Goal: Task Accomplishment & Management: Complete application form

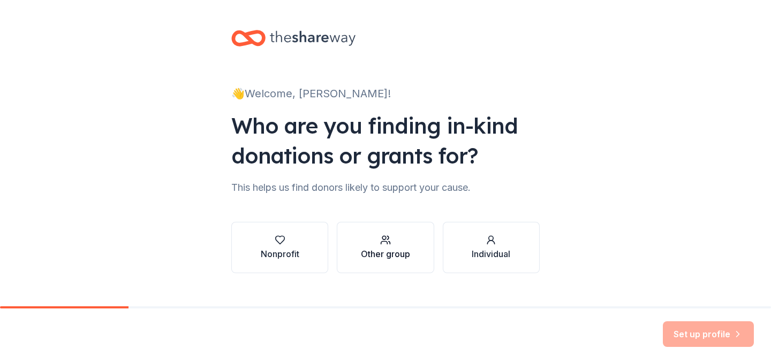
click at [378, 248] on div "Other group" at bounding box center [385, 254] width 49 height 13
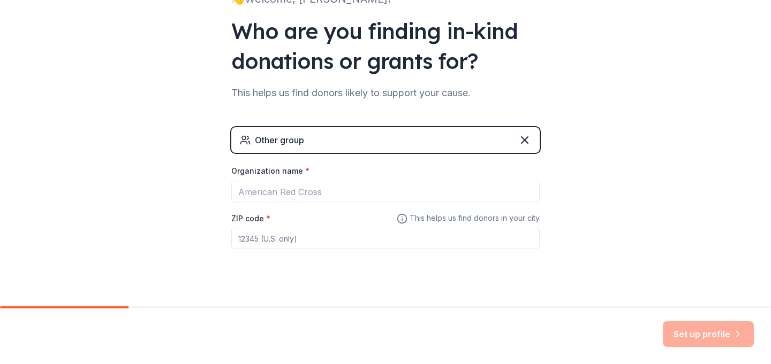
scroll to position [97, 0]
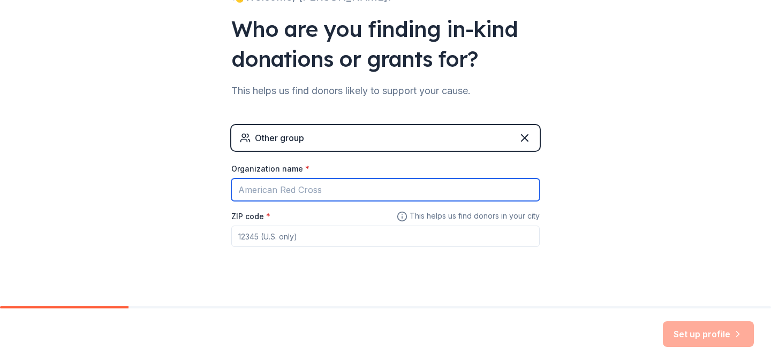
click at [313, 186] on input "Organization name *" at bounding box center [385, 190] width 308 height 22
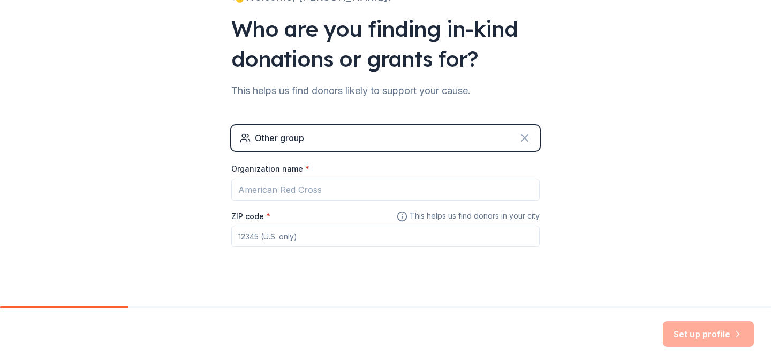
click at [521, 138] on icon at bounding box center [524, 138] width 6 height 6
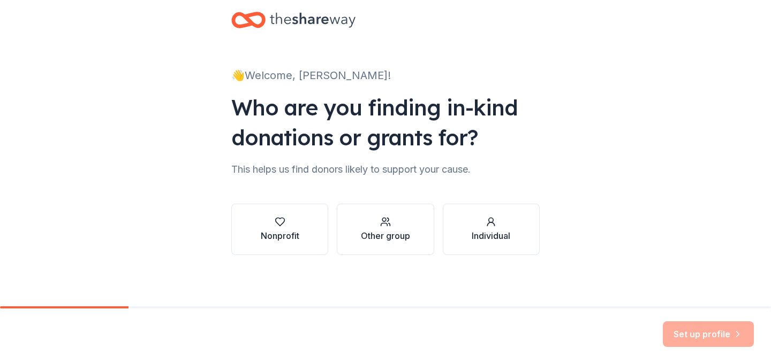
scroll to position [18, 0]
click at [273, 234] on div "Nonprofit" at bounding box center [280, 236] width 39 height 13
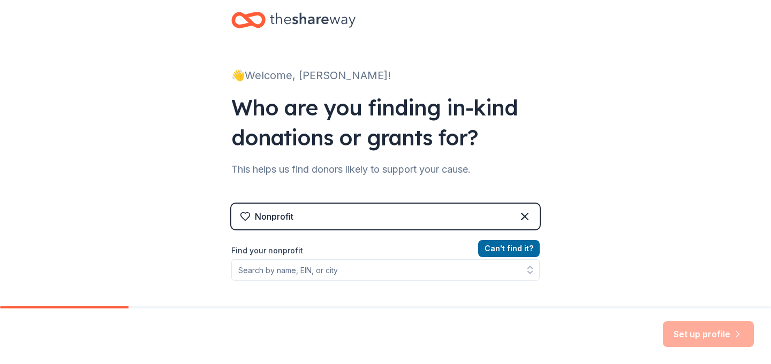
scroll to position [96, 0]
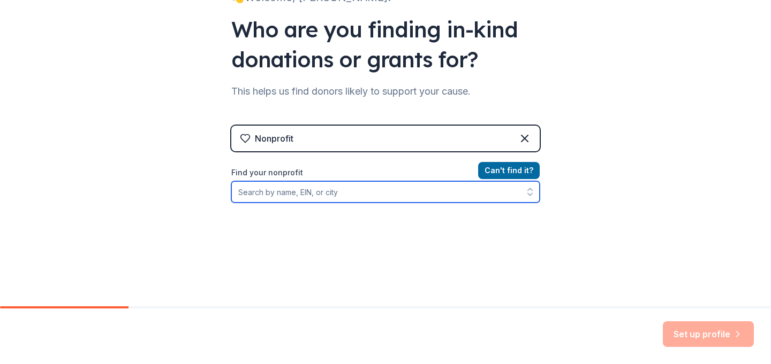
click at [330, 192] on input "Find your nonprofit" at bounding box center [385, 191] width 308 height 21
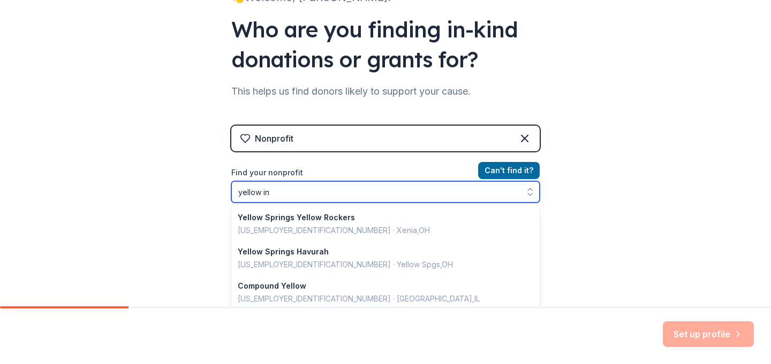
type input "yellow inc"
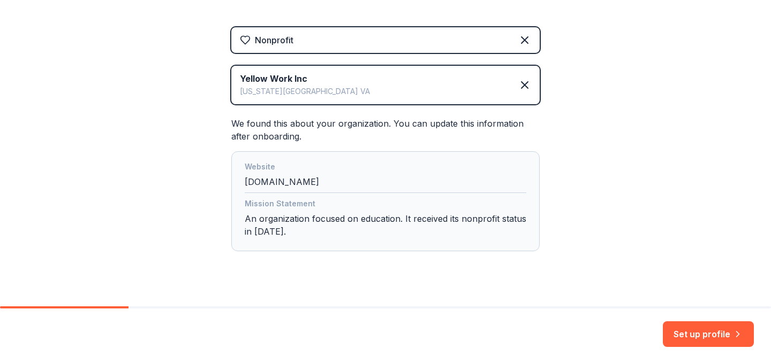
scroll to position [212, 0]
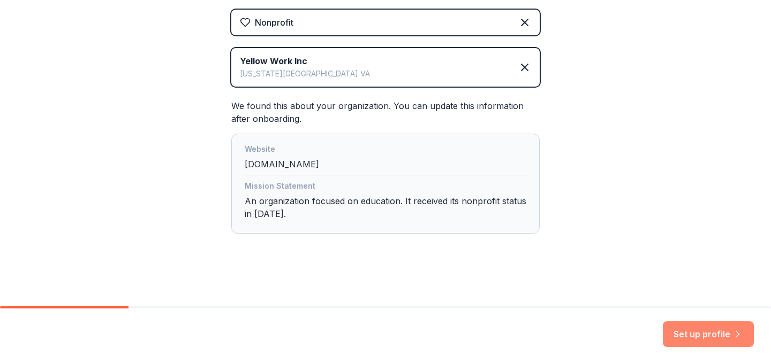
click at [690, 331] on button "Set up profile" at bounding box center [708, 335] width 91 height 26
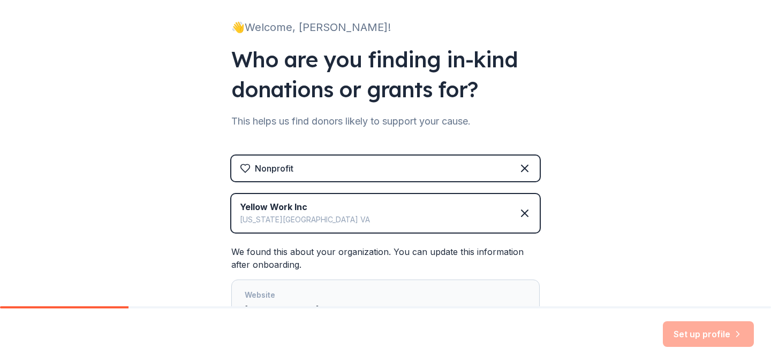
scroll to position [200, 0]
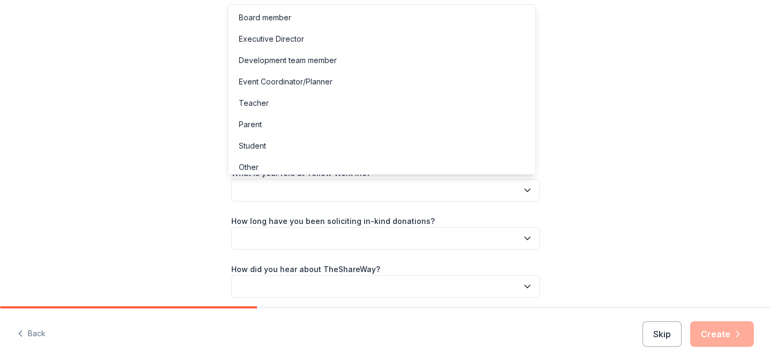
click at [383, 188] on button "button" at bounding box center [385, 190] width 308 height 22
click at [279, 105] on div "Teacher" at bounding box center [381, 103] width 303 height 21
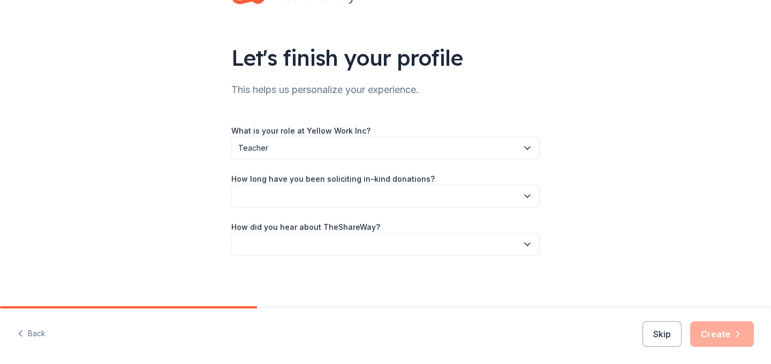
scroll to position [43, 0]
click at [360, 204] on button "button" at bounding box center [385, 196] width 308 height 22
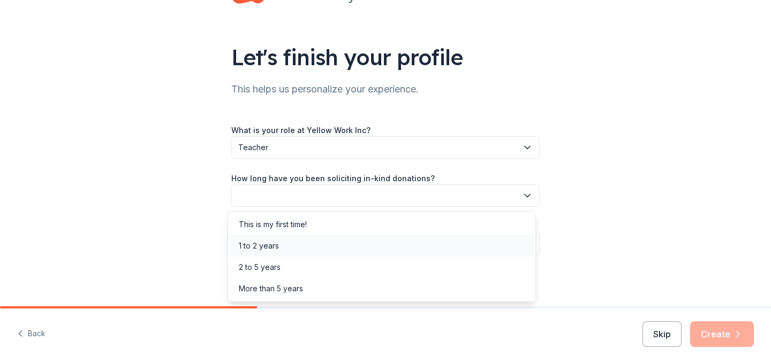
click at [317, 245] on div "1 to 2 years" at bounding box center [381, 245] width 303 height 21
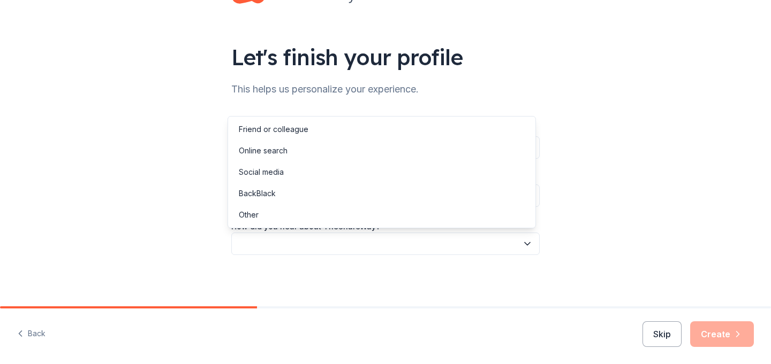
click at [356, 247] on button "button" at bounding box center [385, 244] width 308 height 22
click at [267, 177] on div "Social media" at bounding box center [261, 172] width 45 height 13
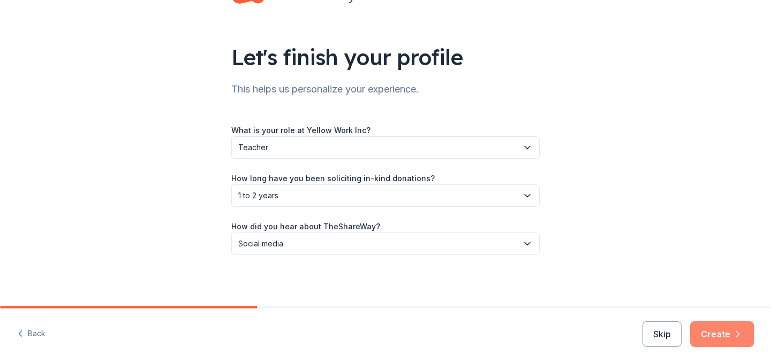
click at [707, 330] on button "Create" at bounding box center [722, 335] width 64 height 26
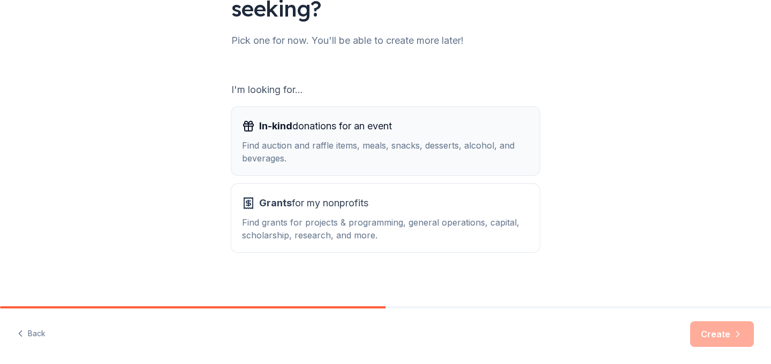
scroll to position [125, 0]
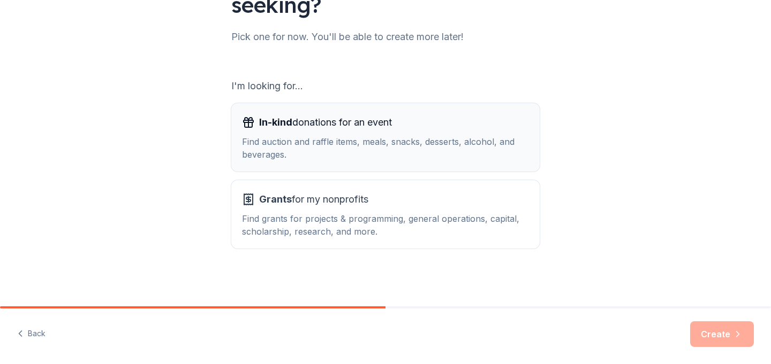
click at [363, 134] on div "In-kind donations for an event Find auction and raffle items, meals, snacks, de…" at bounding box center [385, 137] width 287 height 47
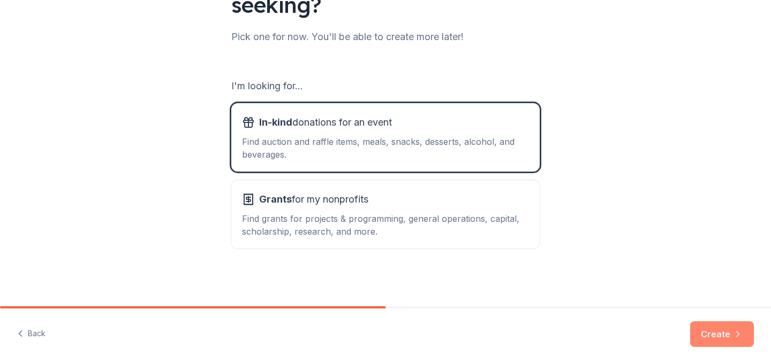
click at [718, 338] on button "Create" at bounding box center [722, 335] width 64 height 26
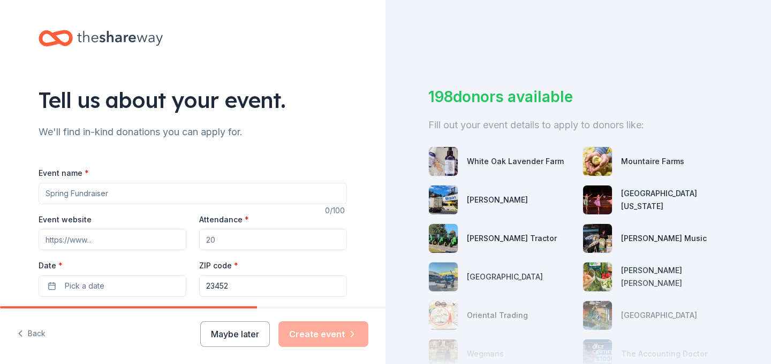
click at [207, 196] on input "Event name *" at bounding box center [193, 193] width 308 height 21
type input "Tasty Thursdays"
click at [242, 238] on input "Attendance *" at bounding box center [273, 239] width 148 height 21
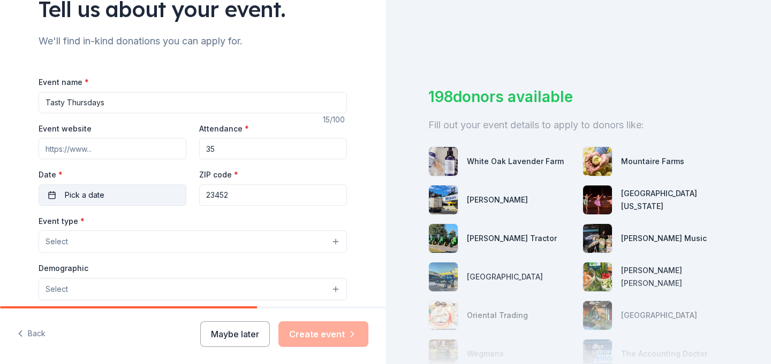
type input "35"
click at [132, 195] on button "Pick a date" at bounding box center [113, 195] width 148 height 21
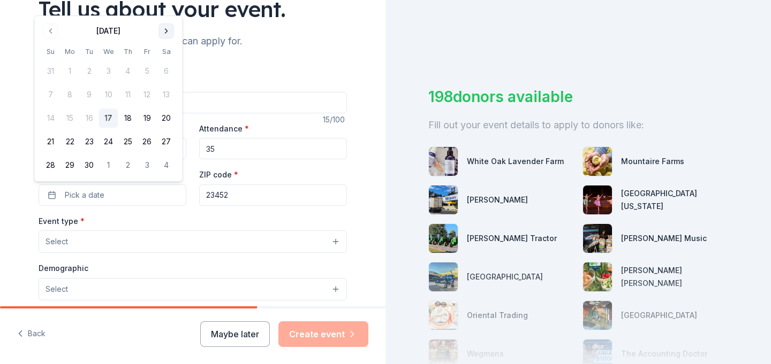
click at [163, 29] on button "Go to next month" at bounding box center [166, 31] width 15 height 15
click at [125, 94] on button "9" at bounding box center [127, 94] width 19 height 19
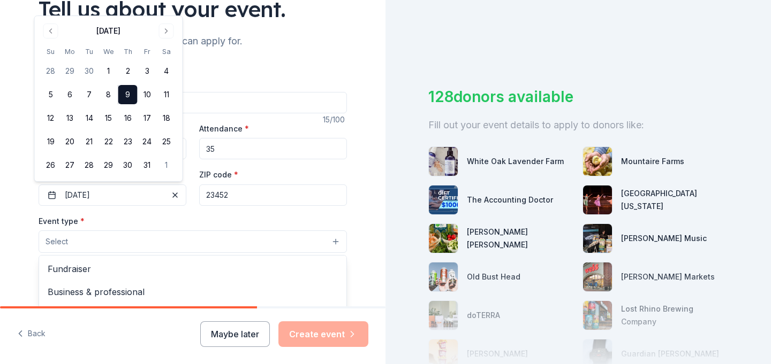
click at [151, 241] on button "Select" at bounding box center [193, 242] width 308 height 22
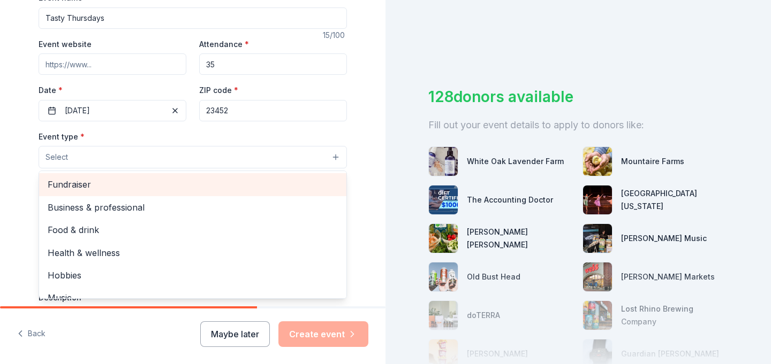
scroll to position [176, 0]
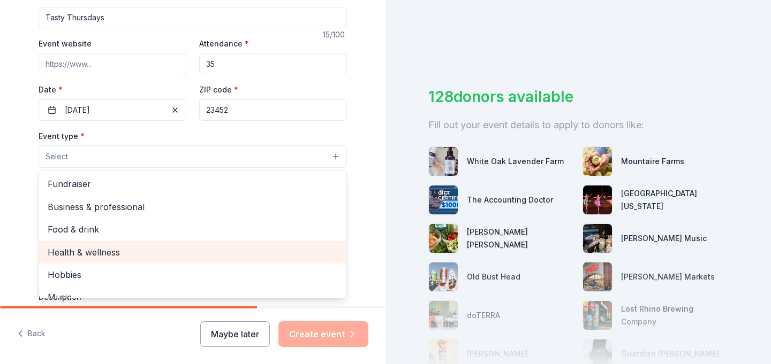
click at [108, 250] on span "Health & wellness" at bounding box center [193, 253] width 290 height 14
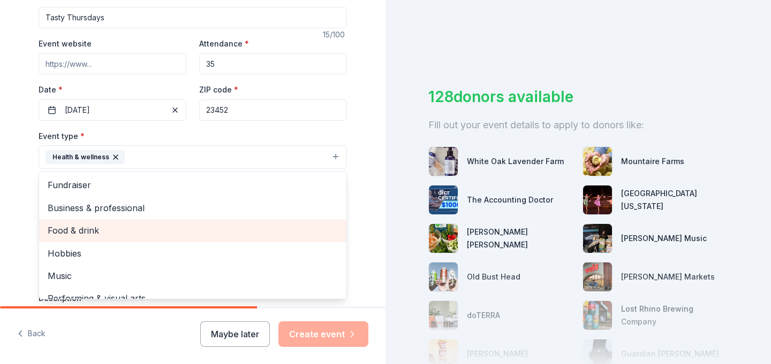
click at [123, 230] on span "Food & drink" at bounding box center [193, 231] width 290 height 14
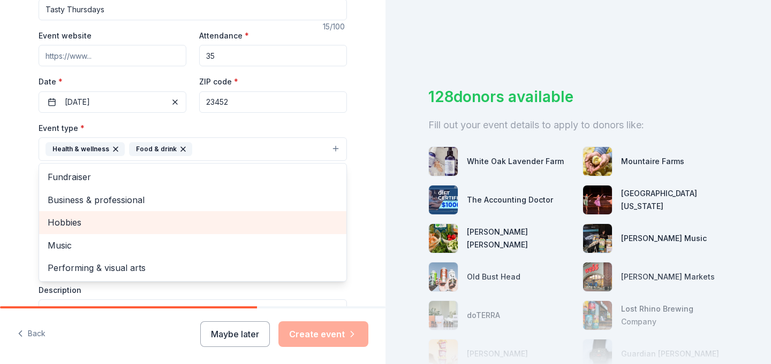
scroll to position [186, 0]
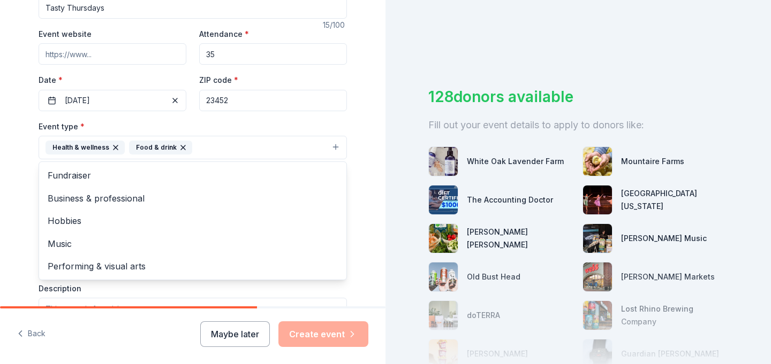
click at [352, 164] on div "Tell us about your event. We'll find in-kind donations you can apply for. Event…" at bounding box center [192, 170] width 343 height 713
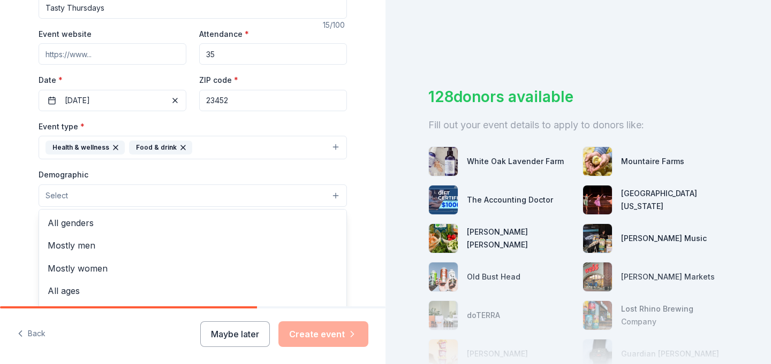
click at [176, 204] on button "Select" at bounding box center [193, 196] width 308 height 22
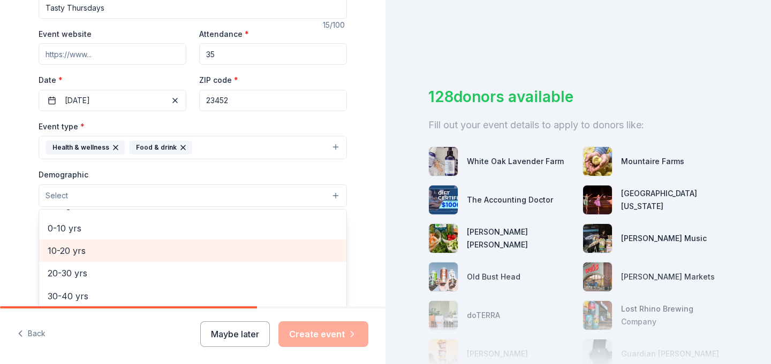
scroll to position [0, 0]
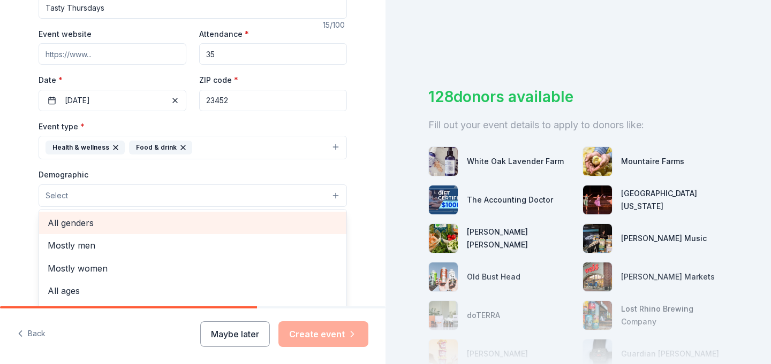
click at [82, 226] on span "All genders" at bounding box center [193, 223] width 290 height 14
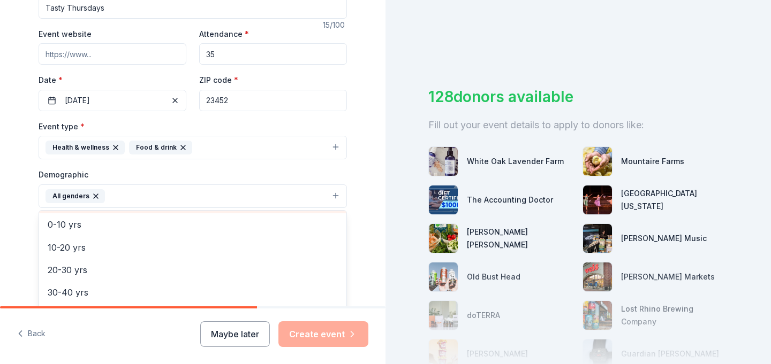
scroll to position [73, 0]
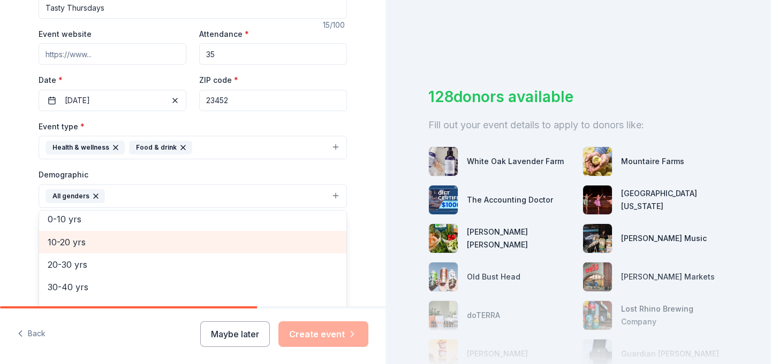
click at [96, 246] on span "10-20 yrs" at bounding box center [193, 242] width 290 height 14
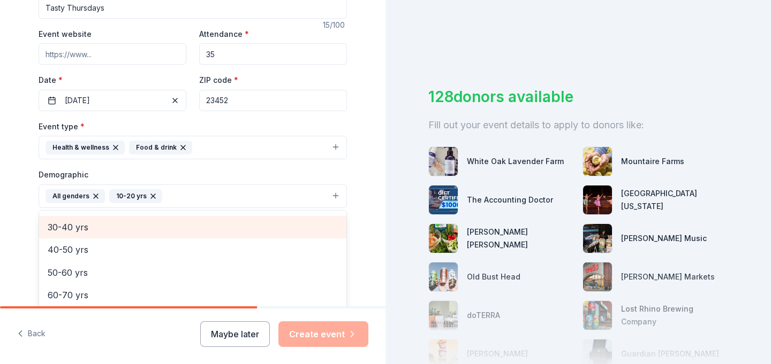
scroll to position [126, 0]
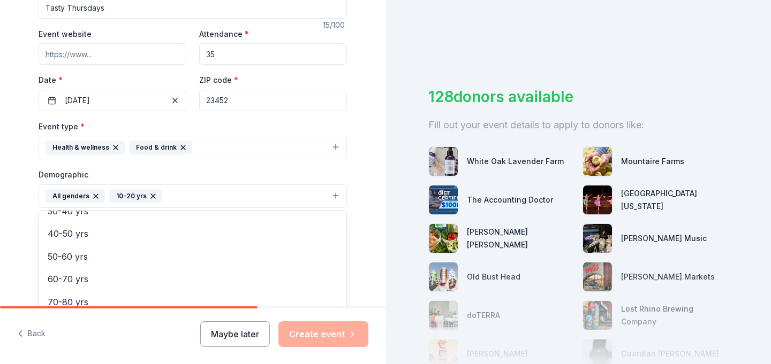
click at [181, 192] on button "All genders 10-20 yrs" at bounding box center [193, 197] width 308 height 24
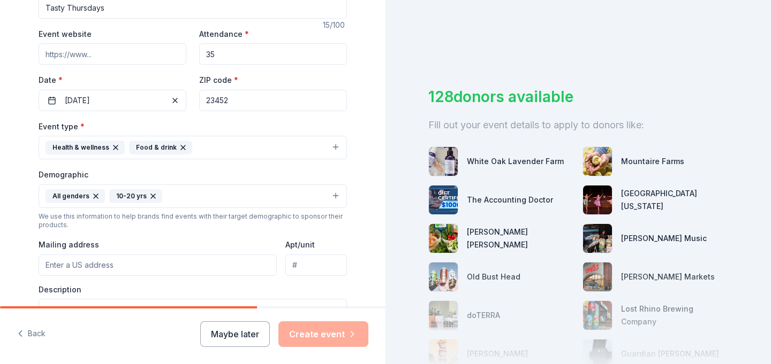
scroll to position [266, 0]
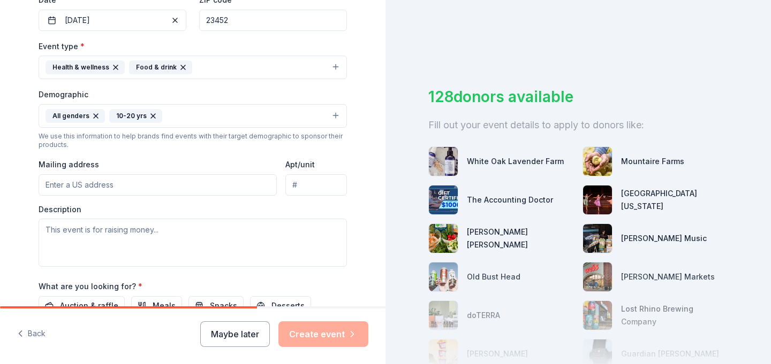
click at [160, 184] on input "Mailing address" at bounding box center [158, 184] width 238 height 21
type input "1900 NIghthawk Way"
type input "Apt. 108"
click at [161, 239] on textarea at bounding box center [193, 243] width 308 height 48
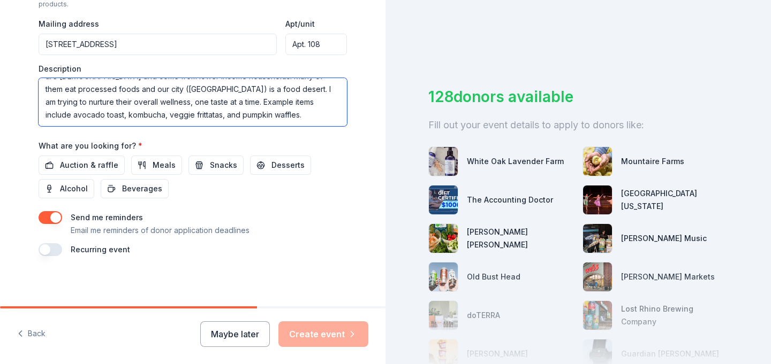
scroll to position [408, 0]
type textarea "Tasty Thursdays is an opportunity I offer our explorers to try a variety of foo…"
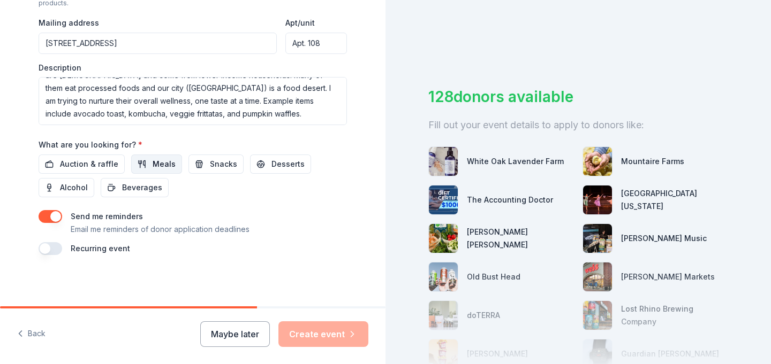
click at [153, 167] on span "Meals" at bounding box center [164, 164] width 23 height 13
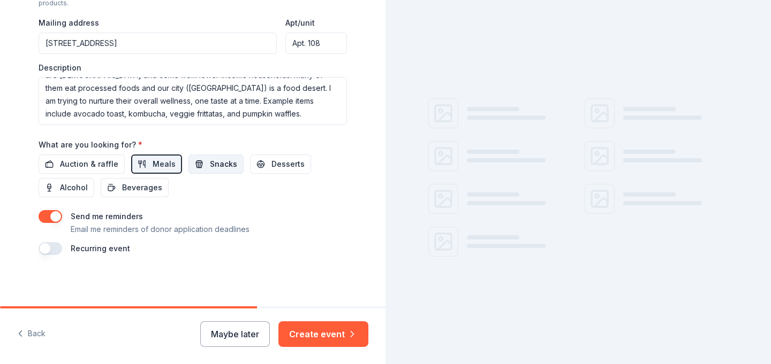
click at [197, 166] on button "Snacks" at bounding box center [215, 164] width 55 height 19
click at [271, 165] on span "Desserts" at bounding box center [287, 164] width 33 height 13
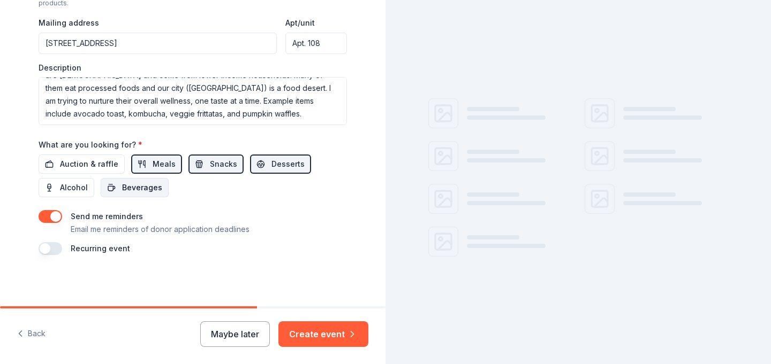
click at [148, 189] on span "Beverages" at bounding box center [142, 187] width 40 height 13
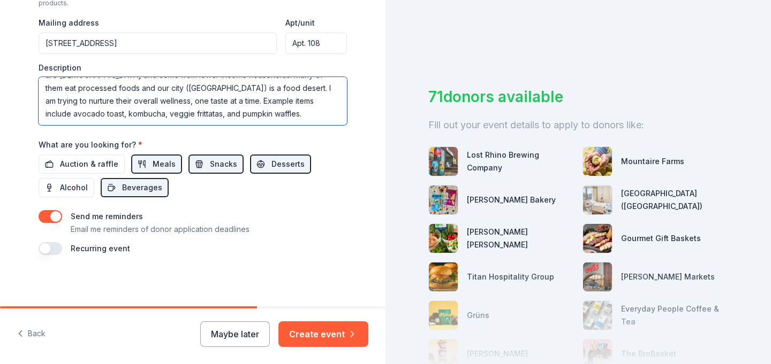
click at [287, 114] on textarea "Tasty Thursdays is an opportunity I offer our explorers to try a variety of foo…" at bounding box center [193, 101] width 308 height 48
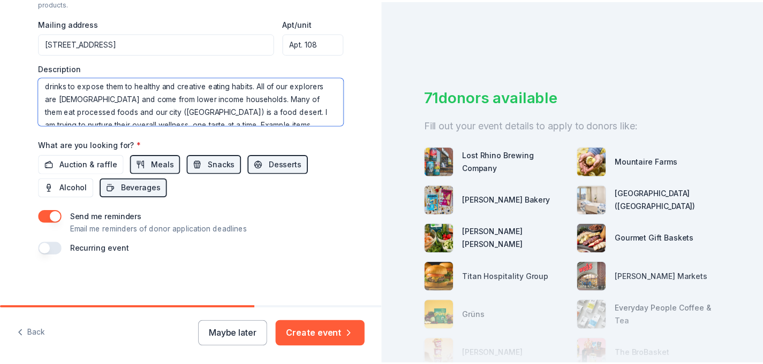
scroll to position [0, 0]
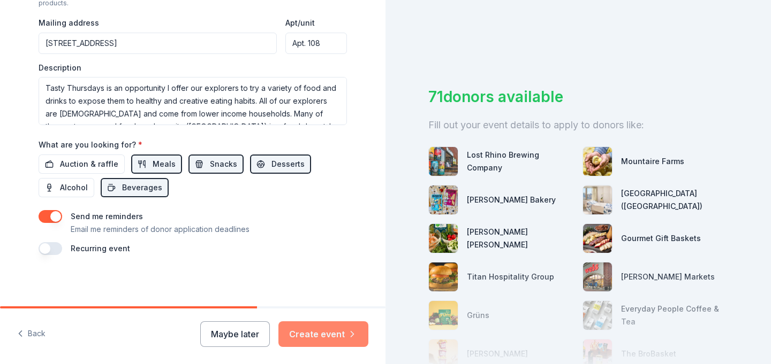
click at [319, 337] on button "Create event" at bounding box center [323, 335] width 90 height 26
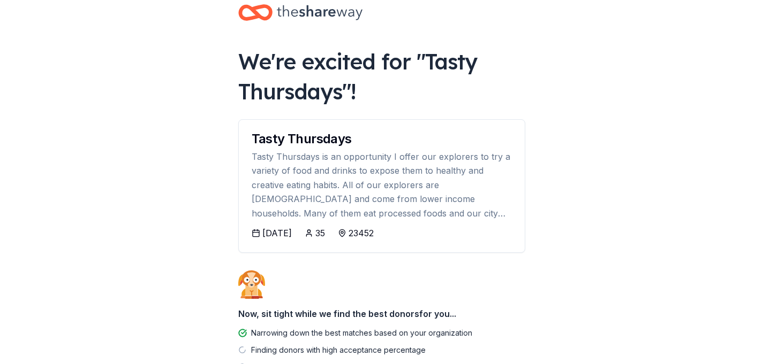
scroll to position [78, 0]
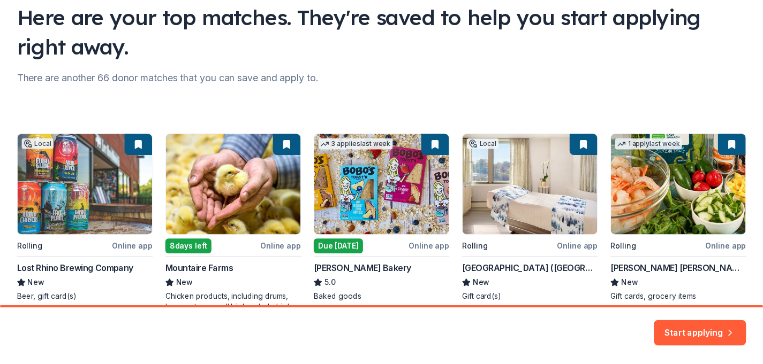
scroll to position [80, 0]
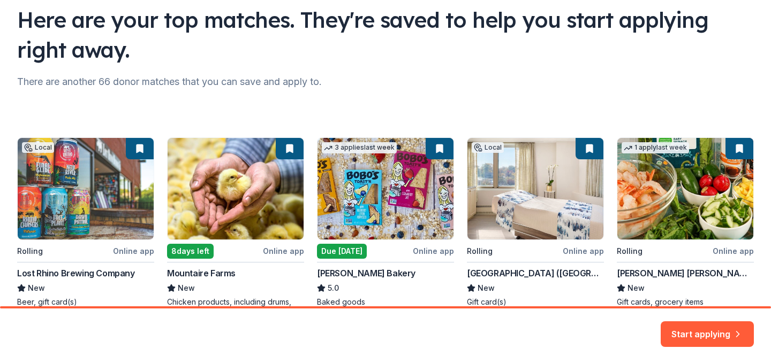
click at [406, 200] on div "Local Rolling Online app Lost Rhino Brewing Company New Beer, gift card(s) 8 da…" at bounding box center [385, 228] width 736 height 181
click at [704, 325] on button "Start applying" at bounding box center [706, 328] width 93 height 26
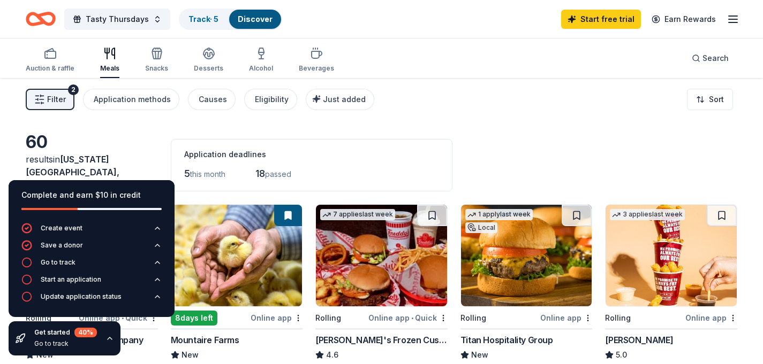
click at [546, 119] on div "Filter 2 Application methods Causes Eligibility Just added Sort" at bounding box center [381, 99] width 763 height 43
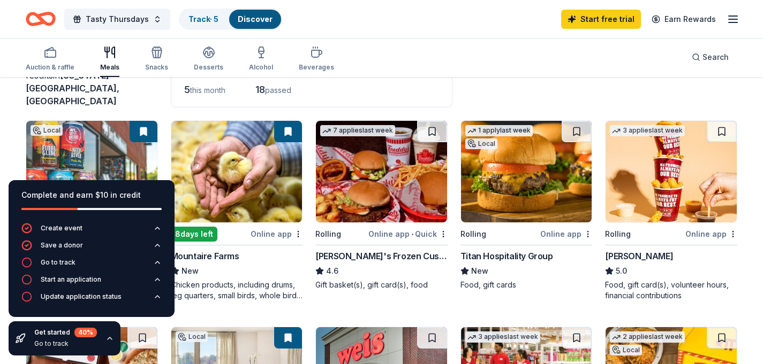
scroll to position [88, 0]
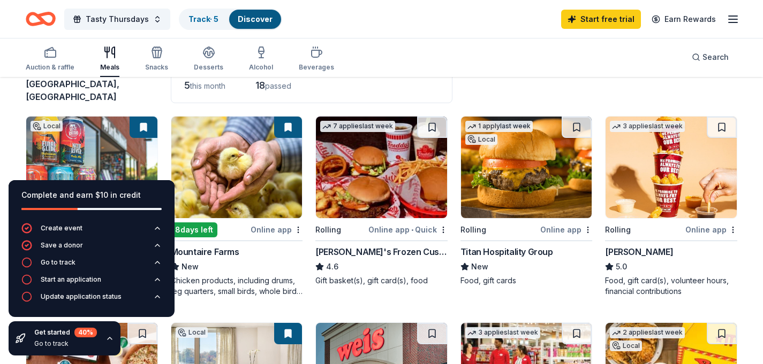
click at [108, 338] on icon "button" at bounding box center [110, 339] width 4 height 2
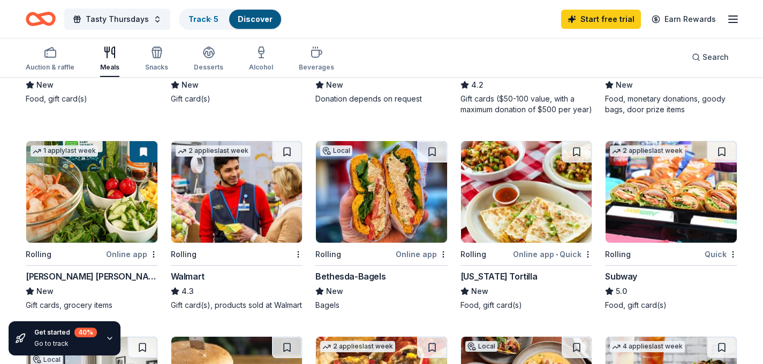
scroll to position [499, 0]
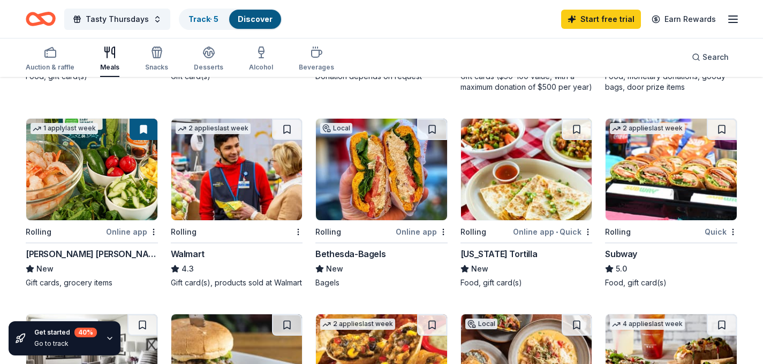
click at [92, 174] on img at bounding box center [91, 170] width 131 height 102
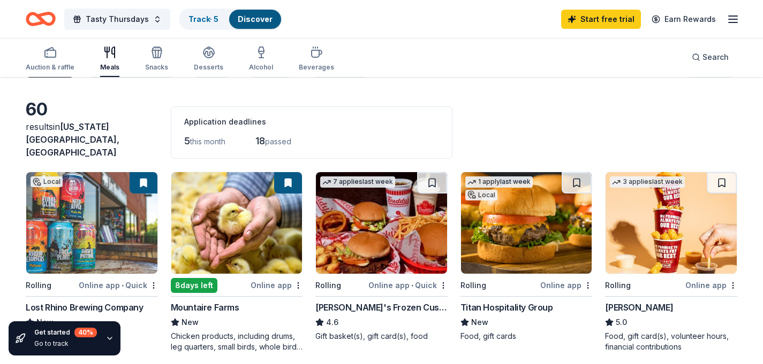
scroll to position [82, 0]
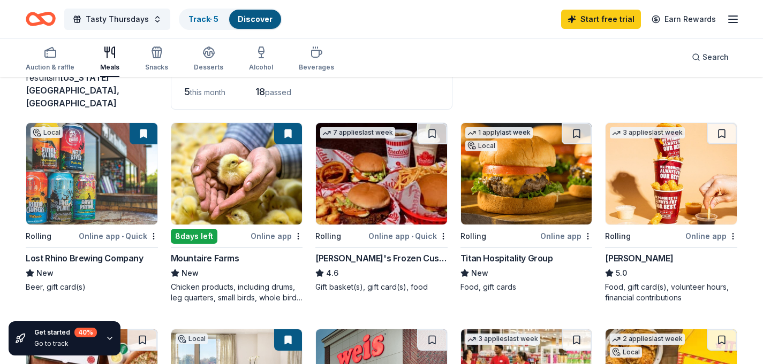
click at [255, 190] on img at bounding box center [236, 174] width 131 height 102
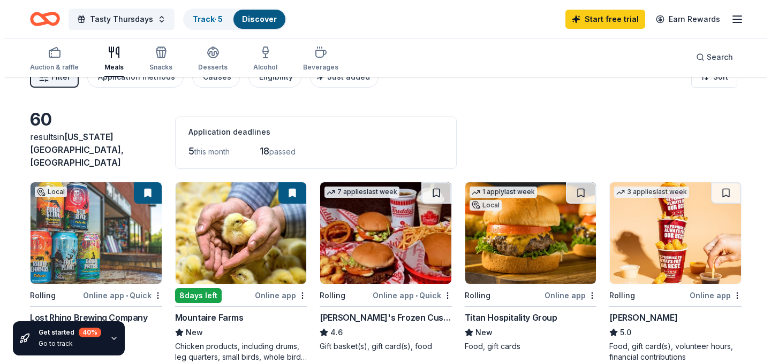
scroll to position [0, 0]
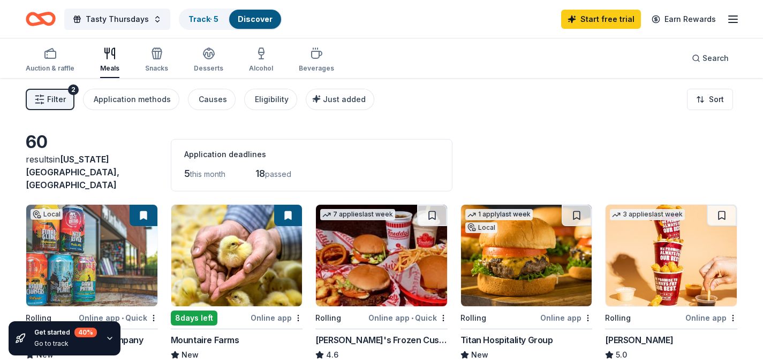
click at [39, 101] on icon "button" at bounding box center [39, 99] width 11 height 11
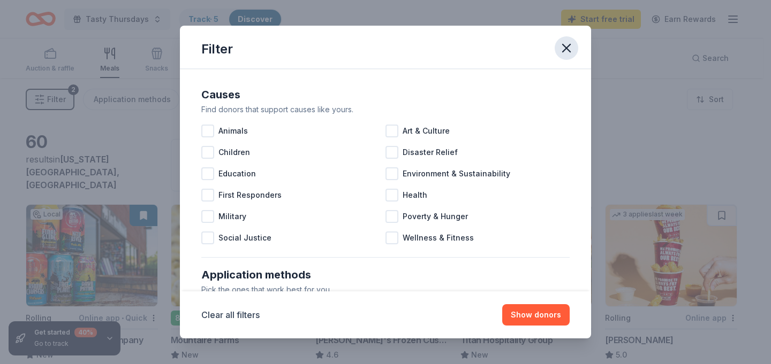
click at [561, 49] on icon "button" at bounding box center [566, 48] width 15 height 15
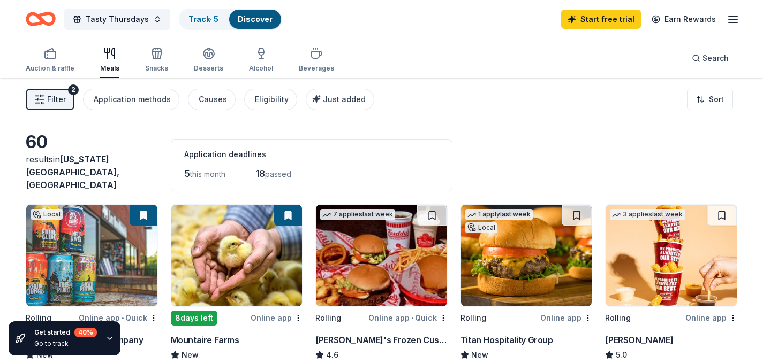
click at [106, 176] on span "Virginia Beach, VA" at bounding box center [73, 172] width 94 height 36
click at [29, 153] on div "60" at bounding box center [92, 142] width 132 height 21
click at [701, 97] on html "Tasty Thursdays Track · 5 Discover Start free trial Earn Rewards Auction & raff…" at bounding box center [381, 182] width 763 height 364
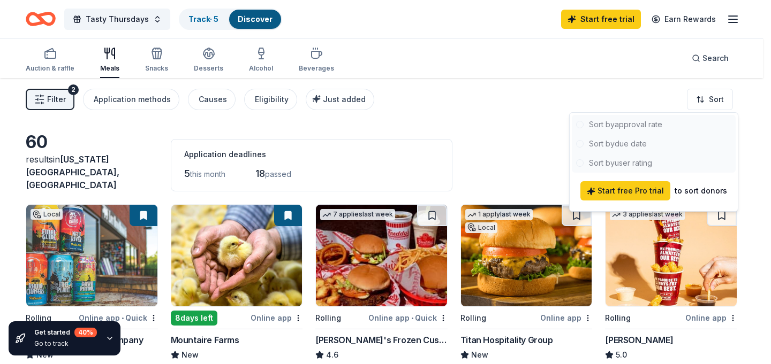
click at [542, 116] on html "Tasty Thursdays Track · 5 Discover Start free trial Earn Rewards Auction & raff…" at bounding box center [385, 182] width 771 height 364
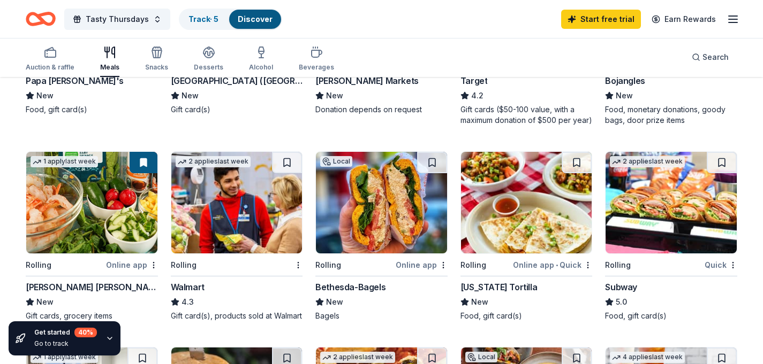
scroll to position [483, 0]
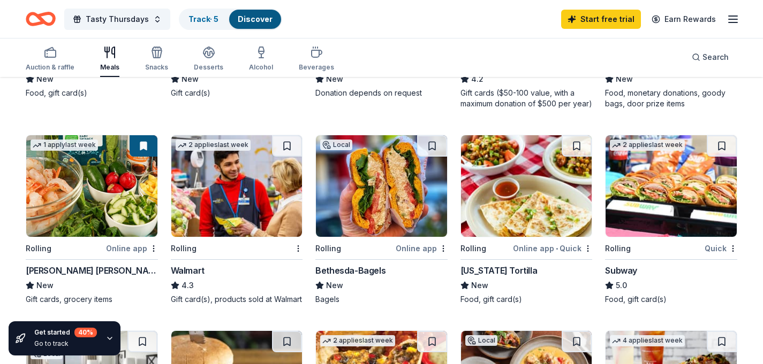
click at [249, 196] on img at bounding box center [236, 186] width 131 height 102
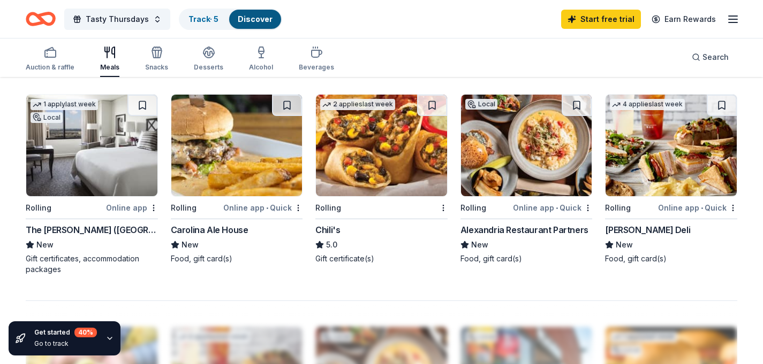
scroll to position [720, 0]
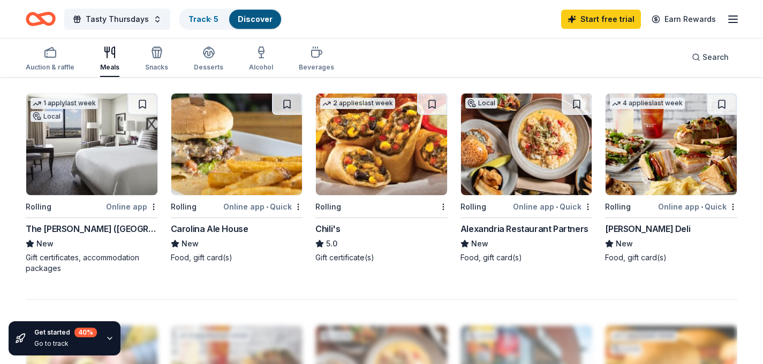
click at [397, 164] on img at bounding box center [381, 145] width 131 height 102
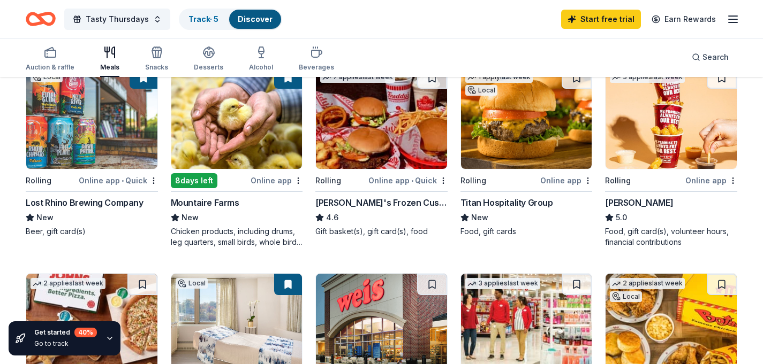
scroll to position [134, 0]
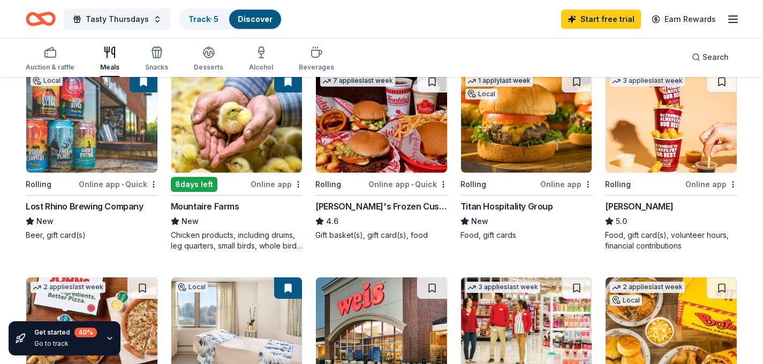
click at [531, 135] on img at bounding box center [526, 122] width 131 height 102
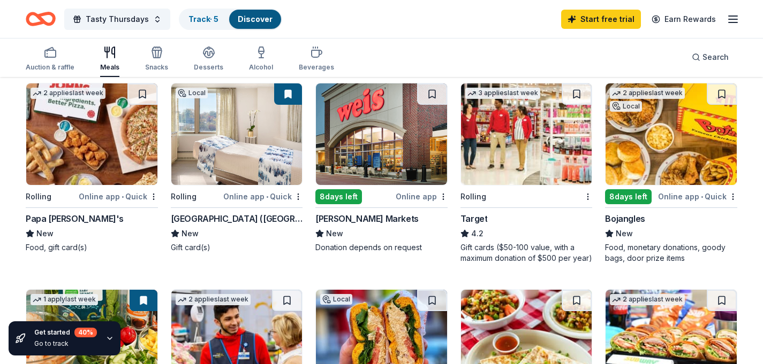
scroll to position [293, 0]
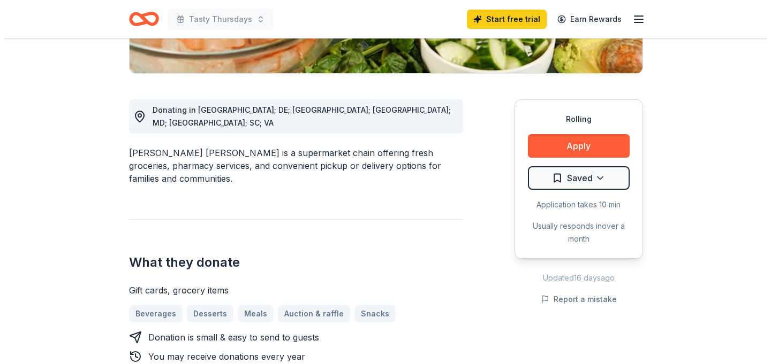
scroll to position [271, 0]
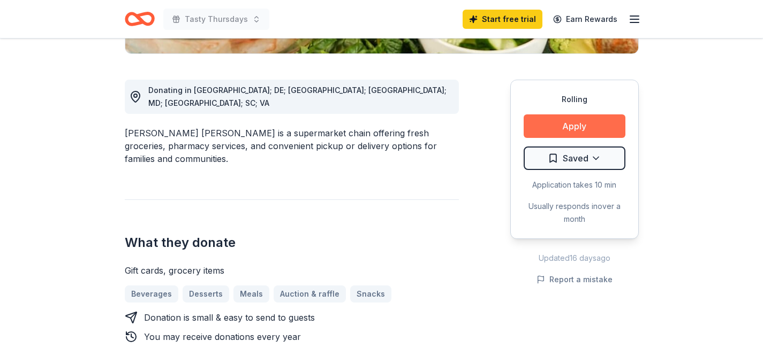
click at [564, 127] on button "Apply" at bounding box center [574, 127] width 102 height 24
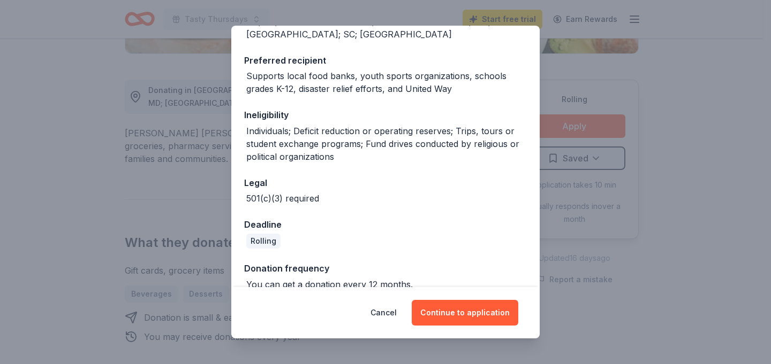
scroll to position [160, 0]
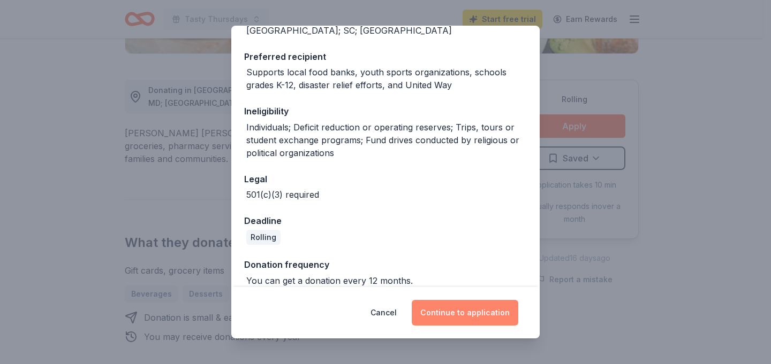
click at [458, 308] on button "Continue to application" at bounding box center [465, 313] width 107 height 26
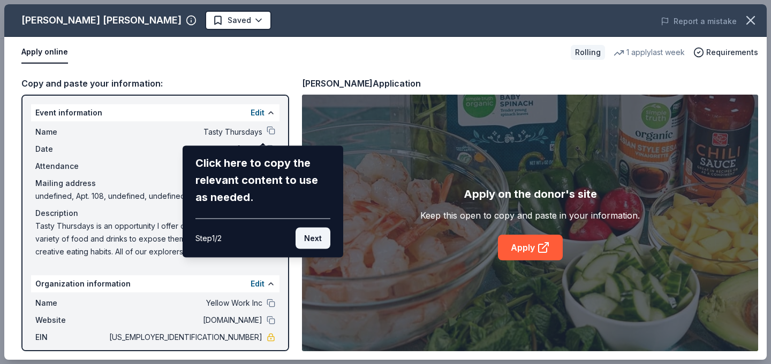
click at [315, 234] on button "Next" at bounding box center [312, 238] width 35 height 21
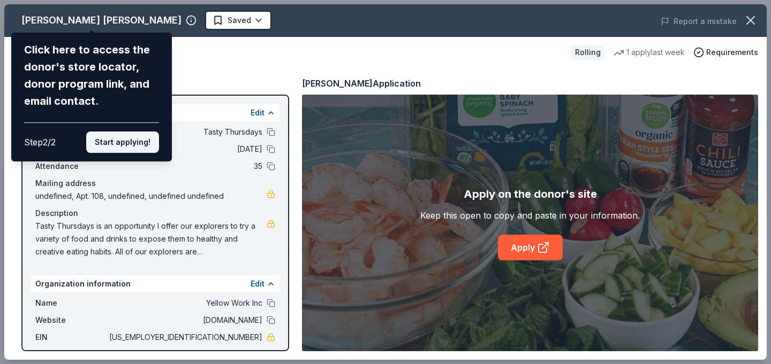
click at [140, 148] on button "Start applying!" at bounding box center [122, 142] width 73 height 21
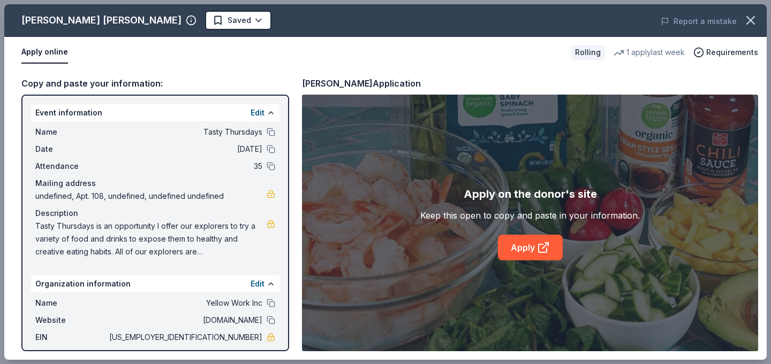
click at [125, 192] on span "undefined, Apt. 108, undefined, undefined undefined" at bounding box center [150, 196] width 231 height 13
click at [125, 195] on span "undefined, Apt. 108, undefined, undefined undefined" at bounding box center [150, 196] width 231 height 13
click at [125, 196] on span "undefined, Apt. 108, undefined, undefined undefined" at bounding box center [150, 196] width 231 height 13
click at [250, 113] on button "Edit" at bounding box center [257, 113] width 14 height 13
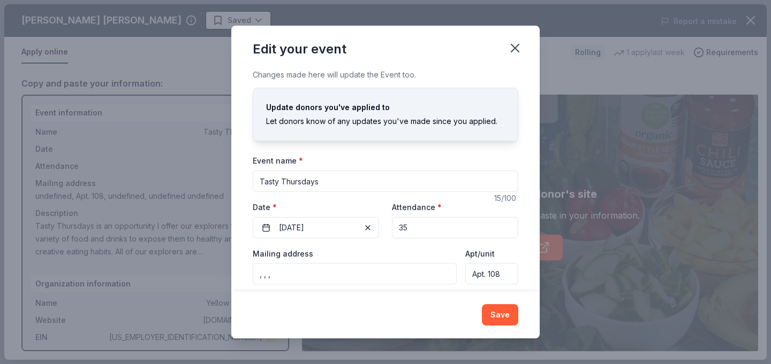
scroll to position [75, 0]
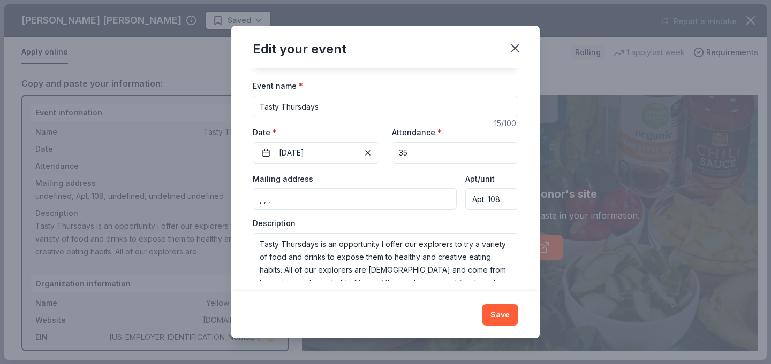
drag, startPoint x: 271, startPoint y: 199, endPoint x: 233, endPoint y: 200, distance: 38.0
click at [233, 200] on div "Changes made here will update the Event too. Update donors you've applied to Le…" at bounding box center [385, 180] width 308 height 223
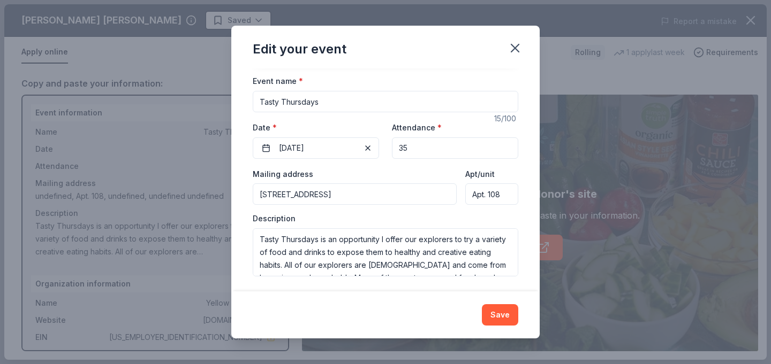
scroll to position [82, 0]
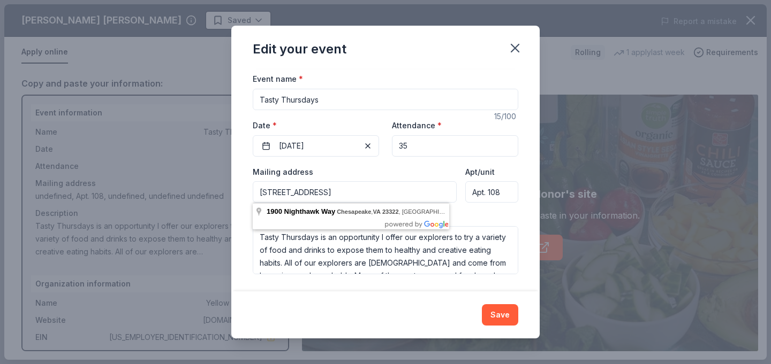
drag, startPoint x: 432, startPoint y: 193, endPoint x: 241, endPoint y: 189, distance: 190.6
click at [241, 189] on div "Changes made here will update the Event too. Update donors you've applied to Le…" at bounding box center [385, 180] width 308 height 223
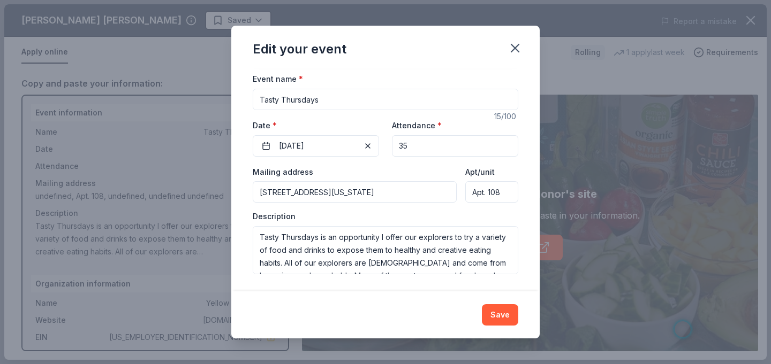
type input "2697 International Parkway, Virginia Beach, VA, 23452"
drag, startPoint x: 501, startPoint y: 189, endPoint x: 445, endPoint y: 191, distance: 55.7
click at [445, 191] on div "Mailing address 2697 International Parkway, Virginia Beach, VA, 23452 Apt/unit …" at bounding box center [385, 184] width 265 height 38
type input "PKWY 2-207"
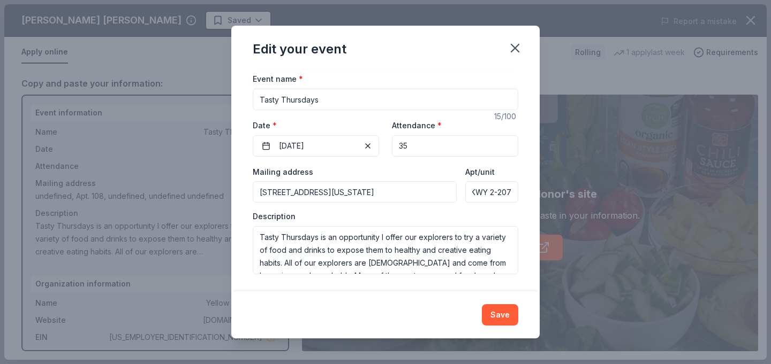
click at [438, 192] on input "2697 International Parkway, Virginia Beach, VA, 23452" at bounding box center [355, 191] width 204 height 21
click at [479, 192] on input "PKWY 2-207" at bounding box center [491, 191] width 53 height 21
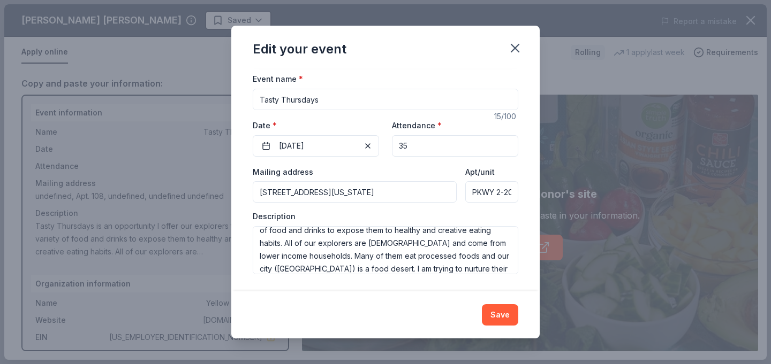
scroll to position [51, 0]
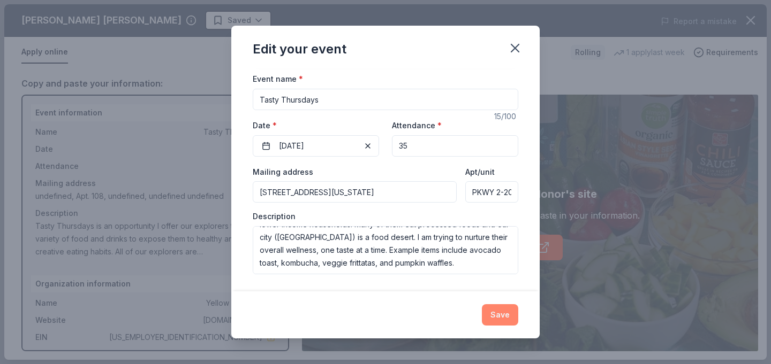
click at [498, 313] on button "Save" at bounding box center [500, 315] width 36 height 21
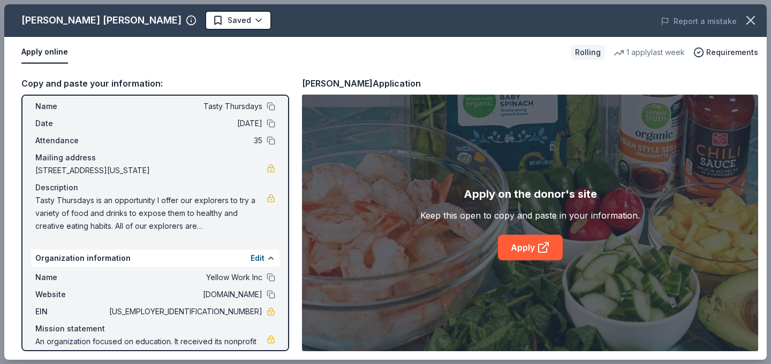
scroll to position [0, 0]
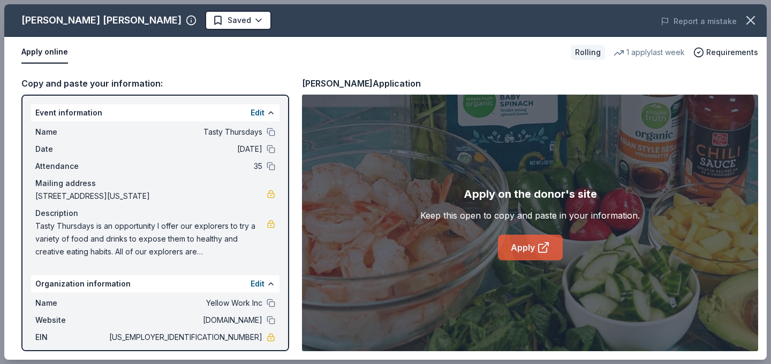
click at [520, 250] on link "Apply" at bounding box center [530, 248] width 65 height 26
click at [171, 240] on span "Tasty Thursdays is an opportunity I offer our explorers to try a variety of foo…" at bounding box center [150, 239] width 231 height 39
click at [250, 111] on button "Edit" at bounding box center [257, 113] width 14 height 13
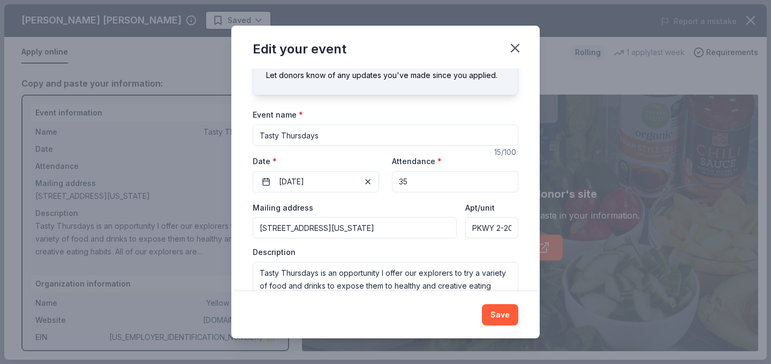
scroll to position [82, 0]
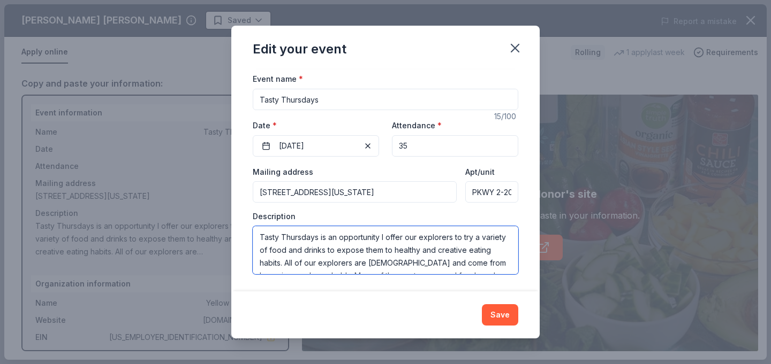
click at [263, 242] on textarea "Tasty Thursdays is an opportunity I offer our explorers to try a variety of foo…" at bounding box center [385, 250] width 265 height 48
click at [518, 50] on icon "button" at bounding box center [514, 48] width 15 height 15
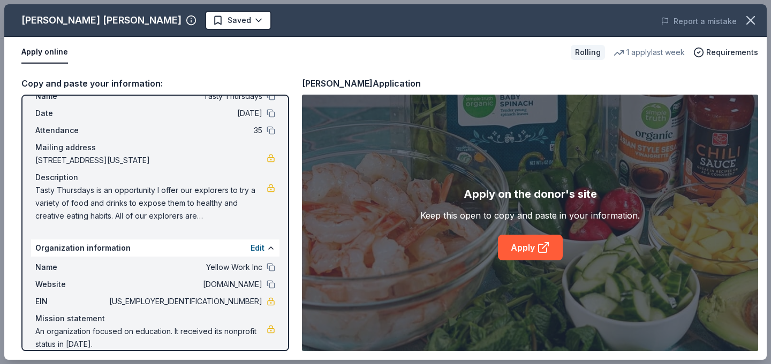
scroll to position [62, 0]
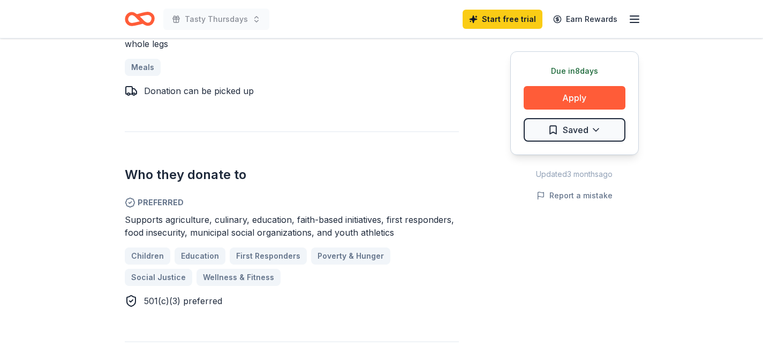
scroll to position [512, 0]
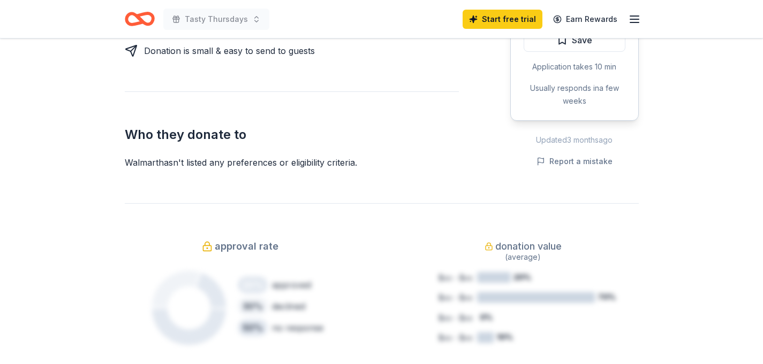
scroll to position [513, 0]
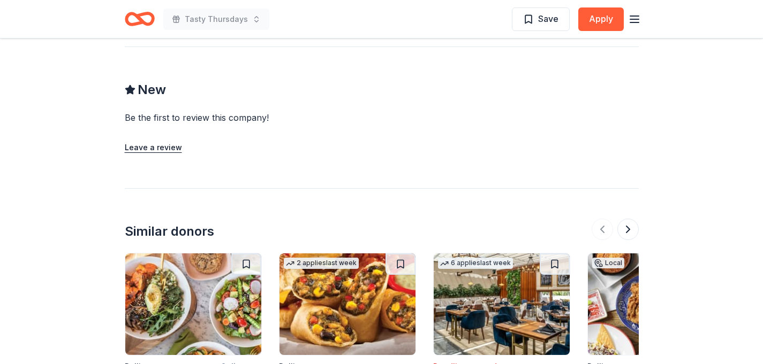
scroll to position [994, 0]
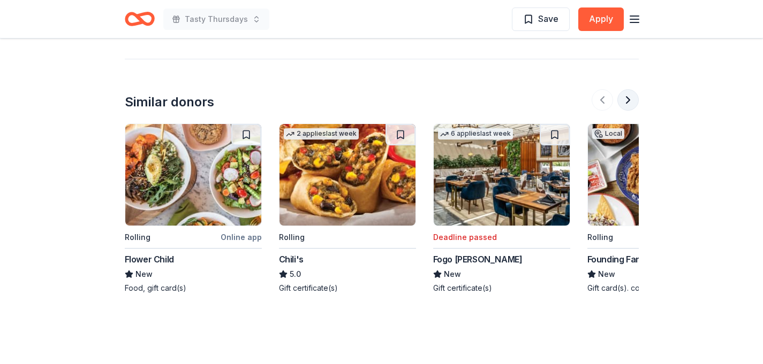
click at [625, 103] on button at bounding box center [627, 99] width 21 height 21
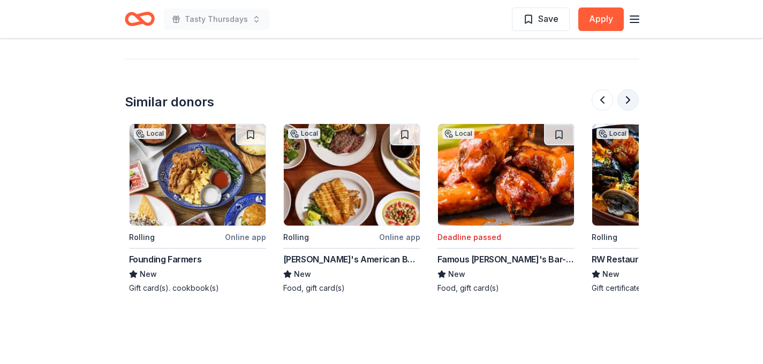
scroll to position [0, 462]
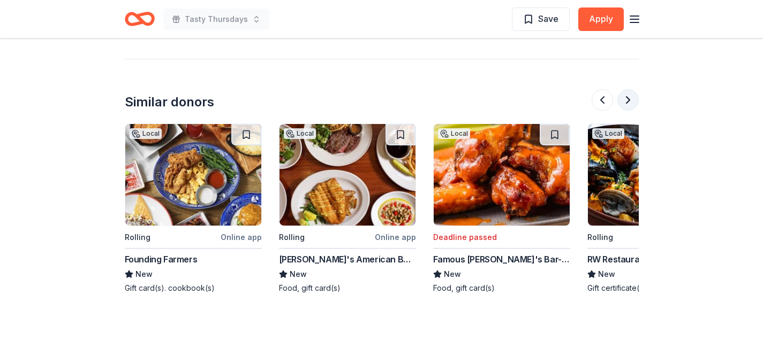
click at [625, 103] on button at bounding box center [627, 99] width 21 height 21
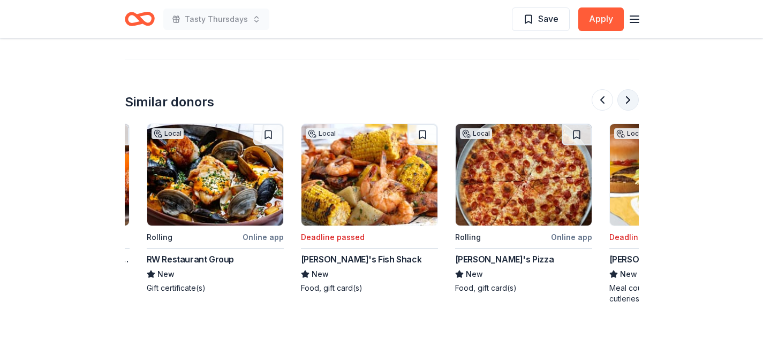
scroll to position [0, 925]
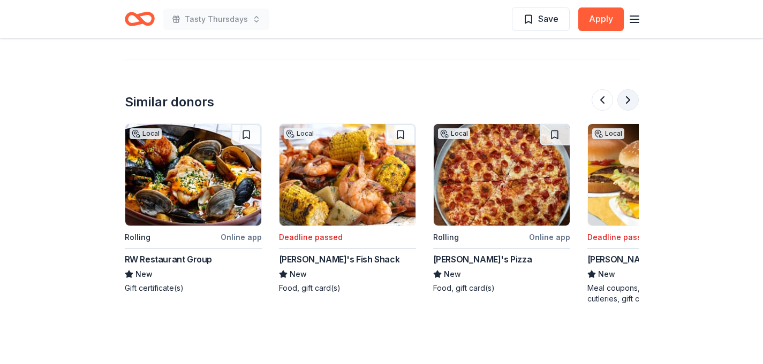
click at [625, 103] on button at bounding box center [627, 99] width 21 height 21
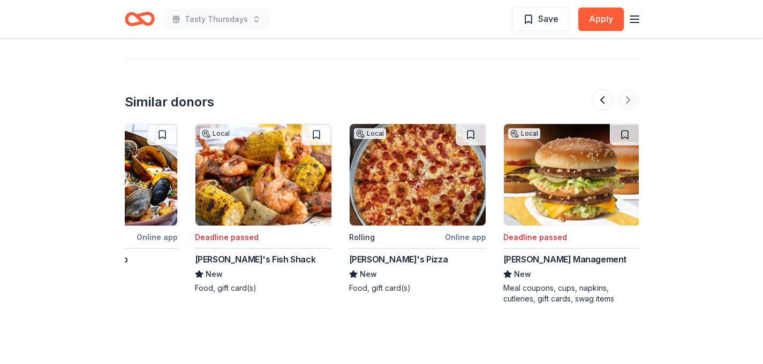
scroll to position [0, 1010]
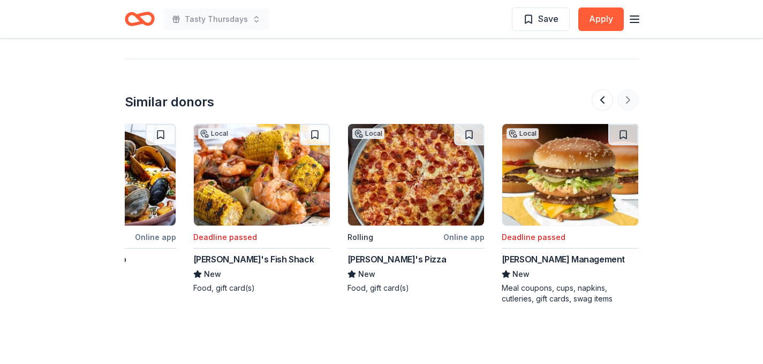
click at [625, 103] on div at bounding box center [614, 99] width 47 height 21
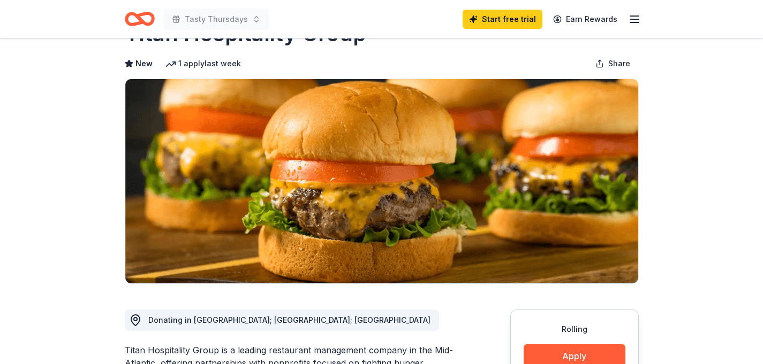
scroll to position [18, 0]
